Goal: Task Accomplishment & Management: Manage account settings

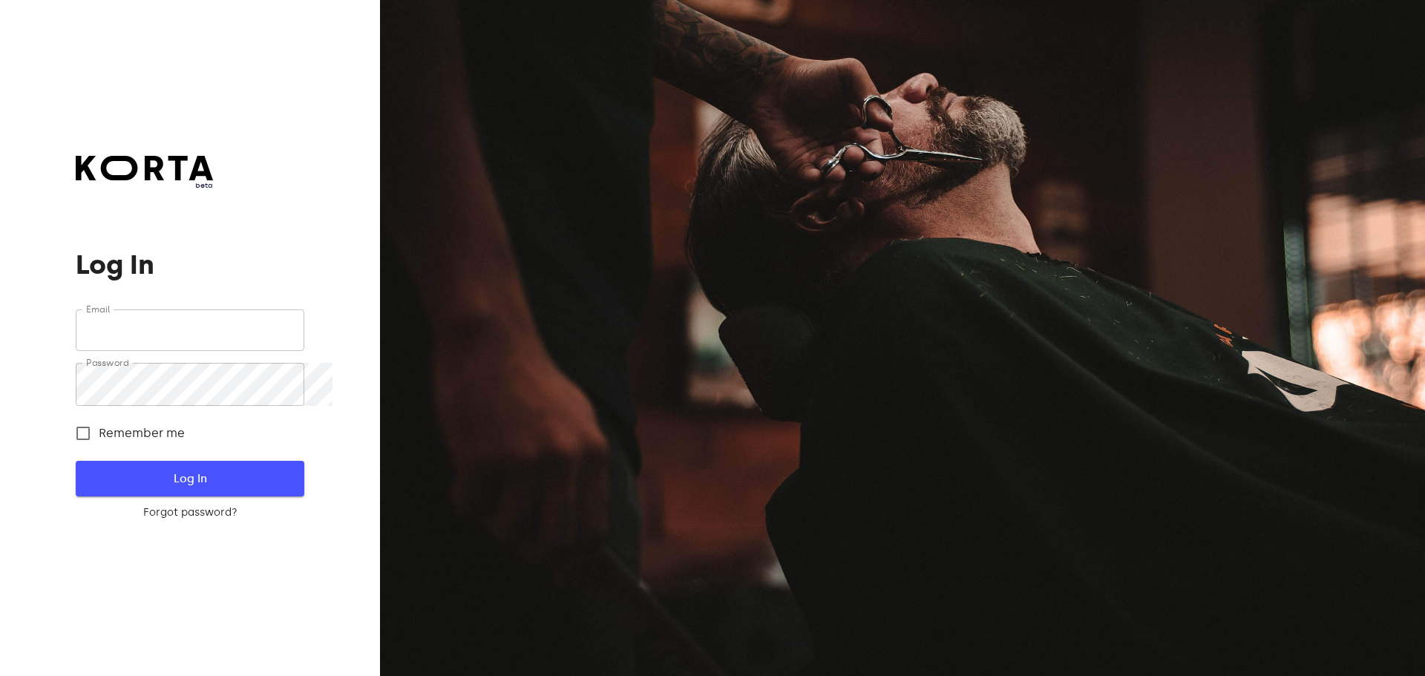
type input "[EMAIL_ADDRESS][DOMAIN_NAME]"
click at [169, 497] on button "Log In" at bounding box center [190, 479] width 228 height 36
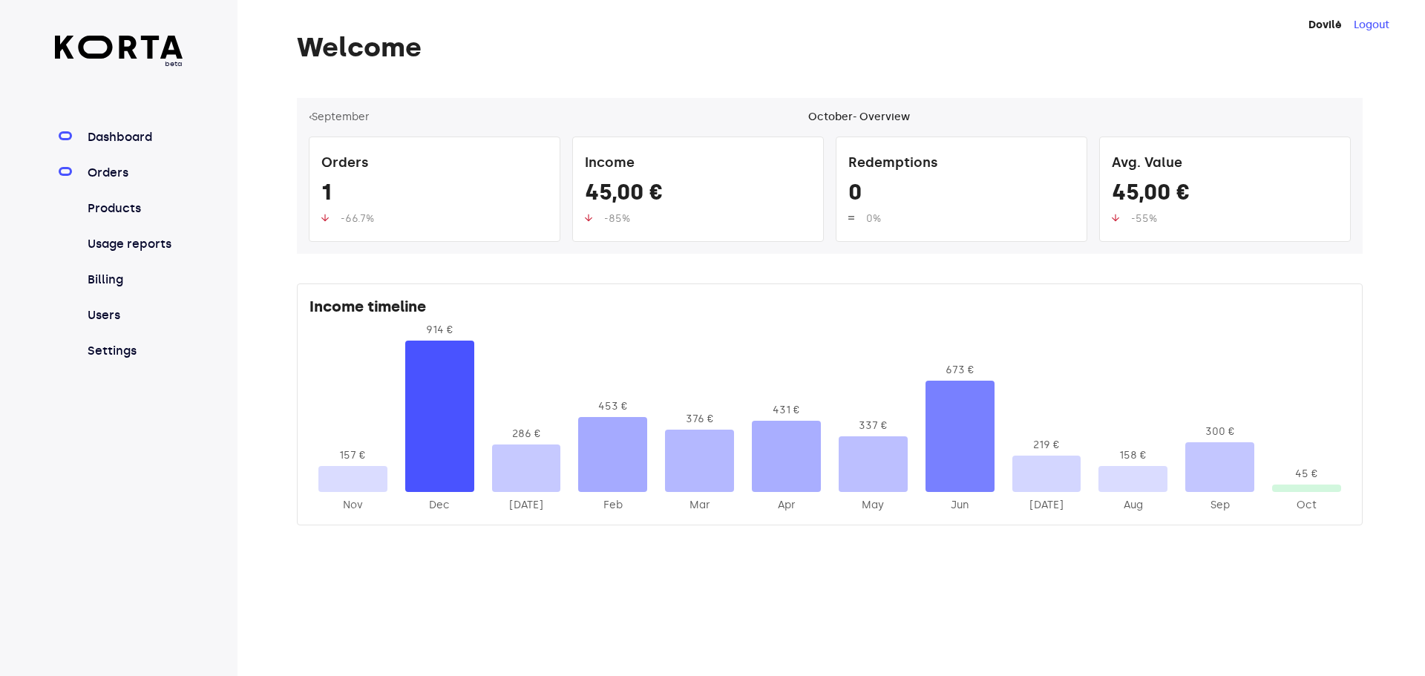
click at [134, 182] on link "Orders" at bounding box center [134, 173] width 99 height 18
